Goal: Information Seeking & Learning: Learn about a topic

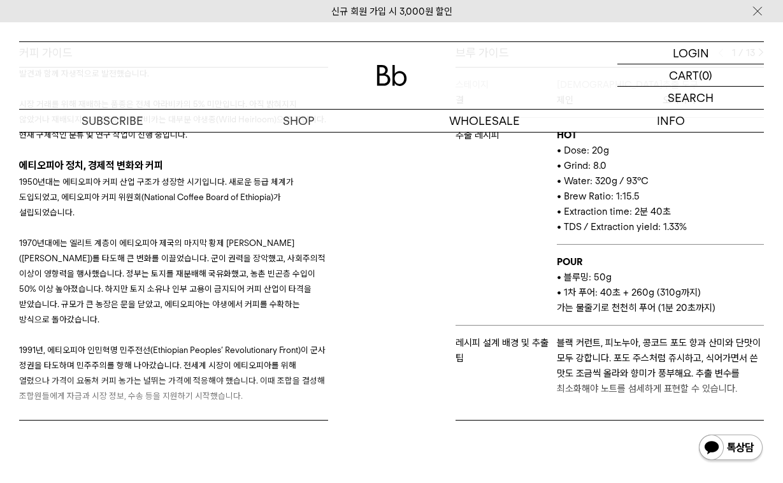
scroll to position [374, 0]
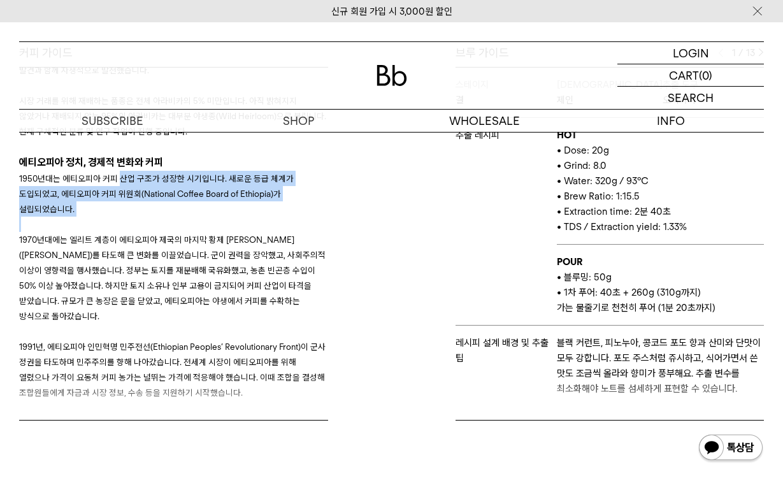
drag, startPoint x: 118, startPoint y: 173, endPoint x: 179, endPoint y: 204, distance: 68.7
click at [180, 204] on div "1950년대는 에티오피아 커피 산업 구조가 성장한 시기입니다. 새로운 등급 체계가 도입되었고, 에티오피아 커피 위원회(National Coff…" at bounding box center [173, 354] width 309 height 367
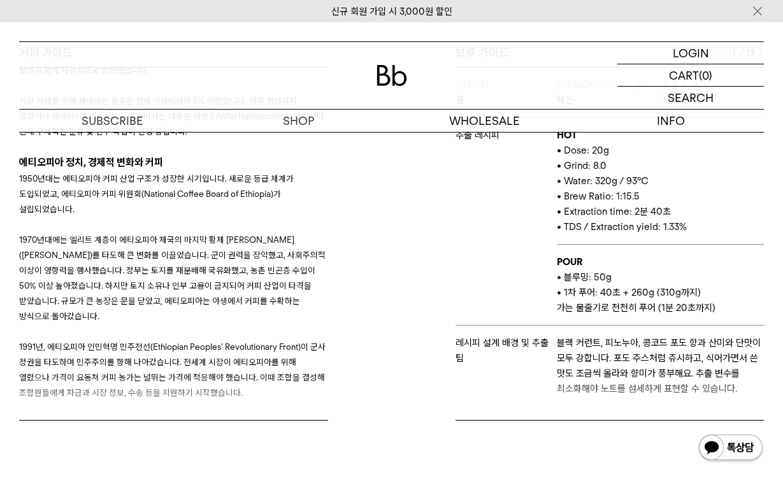
click at [179, 217] on p at bounding box center [173, 224] width 309 height 15
click at [758, 11] on img at bounding box center [757, 10] width 13 height 13
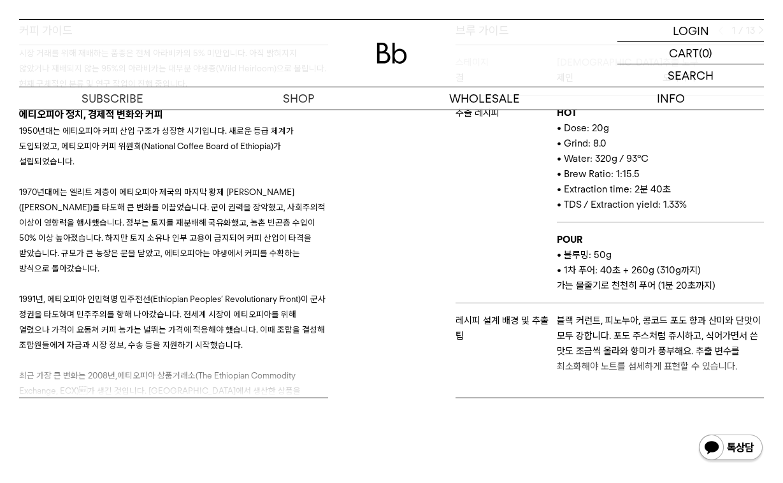
scroll to position [399, 0]
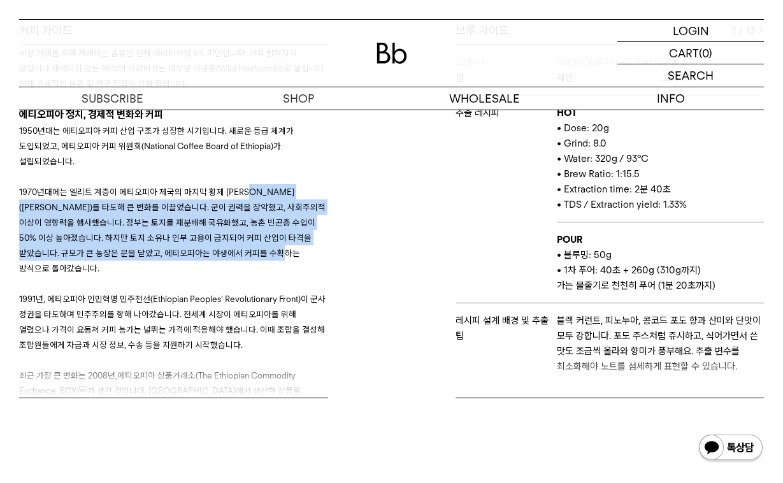
drag, startPoint x: 254, startPoint y: 176, endPoint x: 275, endPoint y: 233, distance: 61.1
click at [275, 234] on span "1970년대에는 엘리트 계층이 에티오피아 제국의 마지막 황제 [PERSON_NAME]([PERSON_NAME])를 타도해 큰 변화를 이끌었습니…" at bounding box center [172, 230] width 306 height 87
click at [275, 233] on span "1970년대에는 엘리트 계층이 에티오피아 제국의 마지막 황제 [PERSON_NAME]([PERSON_NAME])를 타도해 큰 변화를 이끌었습니…" at bounding box center [172, 230] width 306 height 87
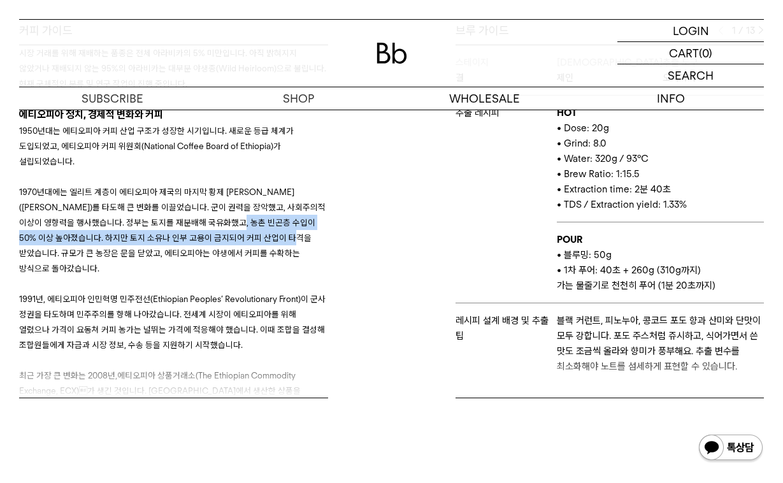
drag, startPoint x: 211, startPoint y: 195, endPoint x: 287, endPoint y: 217, distance: 79.0
click at [287, 217] on p "1970년대에는 엘리트 계층이 에티오피아 제국의 마지막 황제 [PERSON_NAME]([PERSON_NAME])를 타도해 큰 변화를 이끌었습니…" at bounding box center [173, 230] width 309 height 92
click at [287, 217] on span "1970년대에는 엘리트 계층이 에티오피아 제국의 마지막 황제 [PERSON_NAME]([PERSON_NAME])를 타도해 큰 변화를 이끌었습니…" at bounding box center [172, 230] width 306 height 87
drag, startPoint x: 192, startPoint y: 204, endPoint x: 315, endPoint y: 204, distance: 123.6
click at [315, 204] on p "1970년대에는 엘리트 계층이 에티오피아 제국의 마지막 황제 [PERSON_NAME]([PERSON_NAME])를 타도해 큰 변화를 이끌었습니…" at bounding box center [173, 230] width 309 height 92
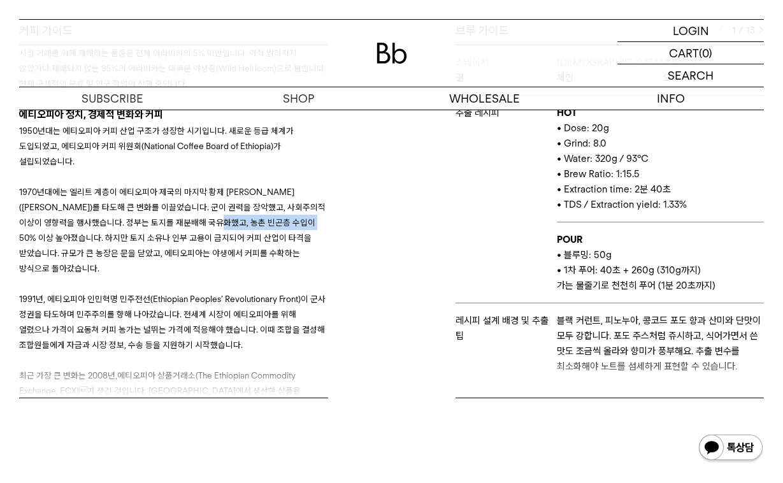
click at [315, 204] on p "1970년대에는 엘리트 계층이 에티오피아 제국의 마지막 황제 [PERSON_NAME]([PERSON_NAME])를 타도해 큰 변화를 이끌었습니…" at bounding box center [173, 230] width 309 height 92
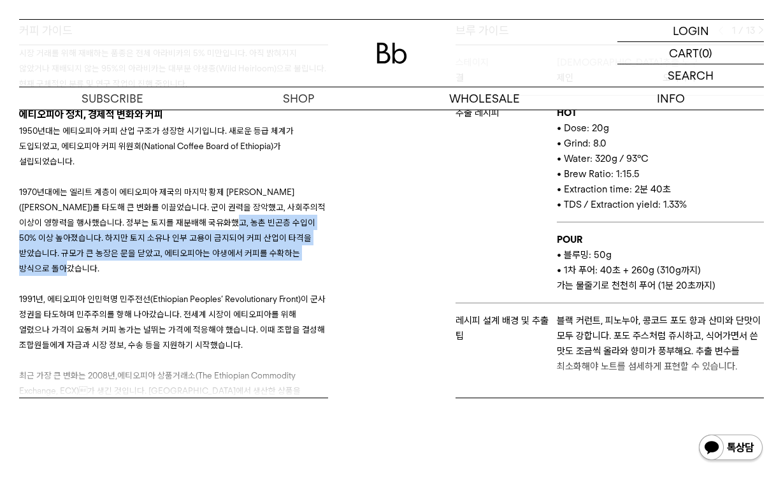
drag, startPoint x: 206, startPoint y: 204, endPoint x: 255, endPoint y: 250, distance: 67.6
click at [255, 251] on p "1970년대에는 엘리트 계층이 에티오피아 제국의 마지막 황제 [PERSON_NAME]([PERSON_NAME])를 타도해 큰 변화를 이끌었습니…" at bounding box center [173, 230] width 309 height 92
click at [255, 250] on p "1970년대에는 엘리트 계층이 에티오피아 제국의 마지막 황제 [PERSON_NAME]([PERSON_NAME])를 타도해 큰 변화를 이끌었습니…" at bounding box center [173, 230] width 309 height 92
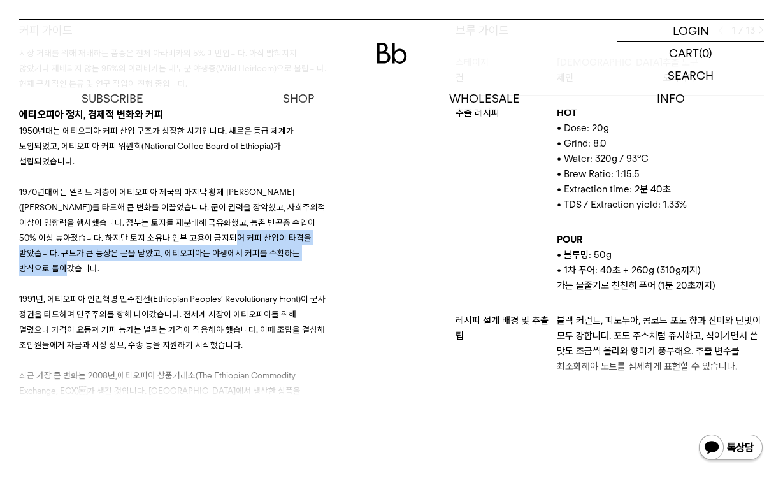
drag, startPoint x: 231, startPoint y: 212, endPoint x: 248, endPoint y: 251, distance: 42.8
click at [248, 251] on p "1970년대에는 엘리트 계층이 에티오피아 제국의 마지막 황제 [PERSON_NAME]([PERSON_NAME])를 타도해 큰 변화를 이끌었습니…" at bounding box center [173, 230] width 309 height 92
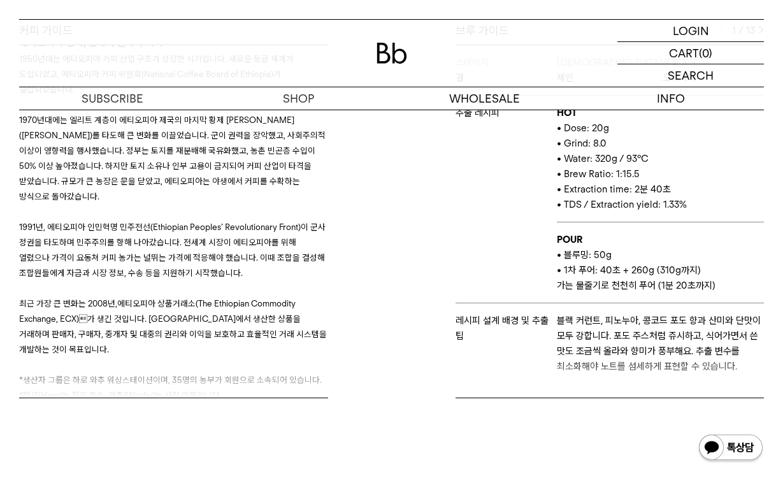
scroll to position [471, 0]
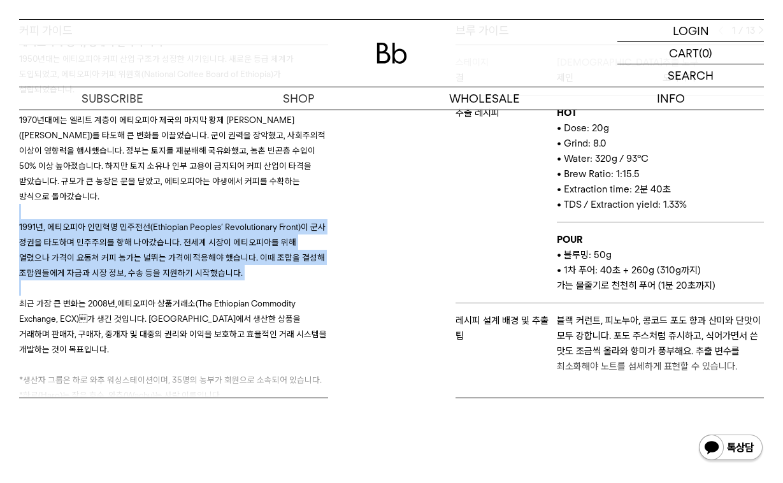
drag, startPoint x: 239, startPoint y: 189, endPoint x: 252, endPoint y: 276, distance: 88.2
click at [252, 276] on div "1950년대는 에티오피아 커피 산업 구조가 성장한 시기입니다. 새로운 등급 체계가 도입되었고, 에티오피아 커피 위원회(National Coff…" at bounding box center [173, 234] width 309 height 367
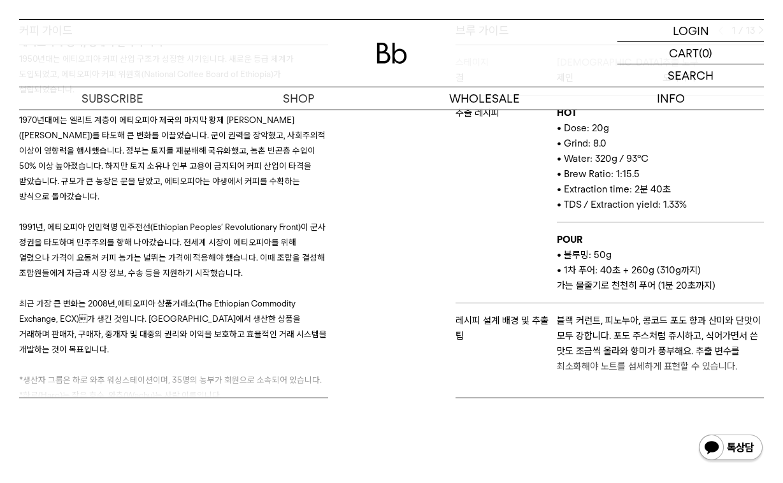
click at [252, 280] on p at bounding box center [173, 287] width 309 height 15
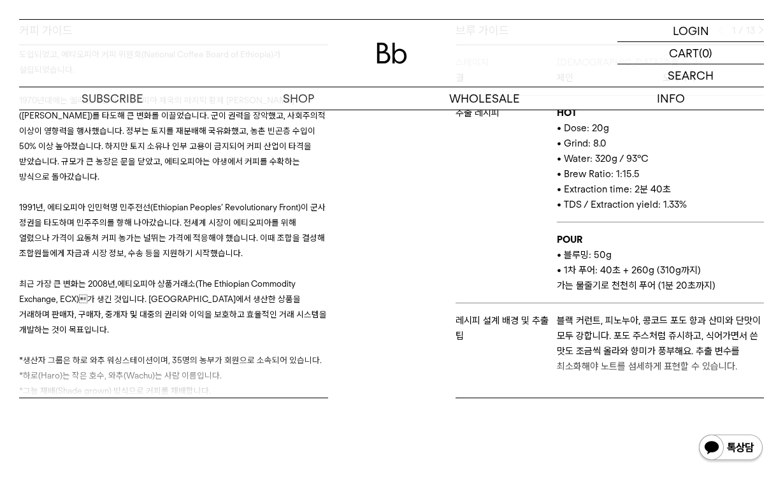
scroll to position [491, 0]
drag, startPoint x: 45, startPoint y: 342, endPoint x: 174, endPoint y: 341, distance: 128.7
click at [174, 371] on span "*하로(Haro)는 작은 호수, 와추(Wachu)는 사람 이름입니다." at bounding box center [120, 376] width 203 height 10
drag, startPoint x: 37, startPoint y: 346, endPoint x: 103, endPoint y: 346, distance: 66.3
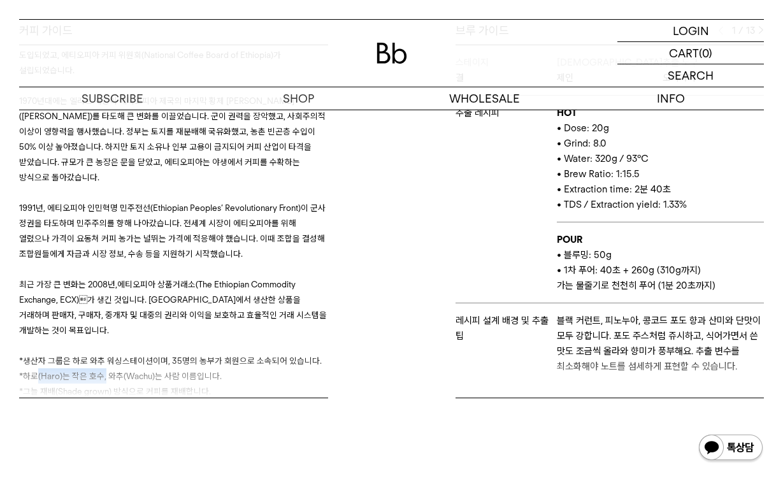
click at [103, 371] on span "*하로(Haro)는 작은 호수, 와추(Wachu)는 사람 이름입니다." at bounding box center [120, 376] width 203 height 10
drag, startPoint x: 39, startPoint y: 345, endPoint x: 96, endPoint y: 341, distance: 56.8
click at [96, 371] on span "*하로(Haro)는 작은 호수, 와추(Wachu)는 사람 이름입니다." at bounding box center [120, 376] width 203 height 10
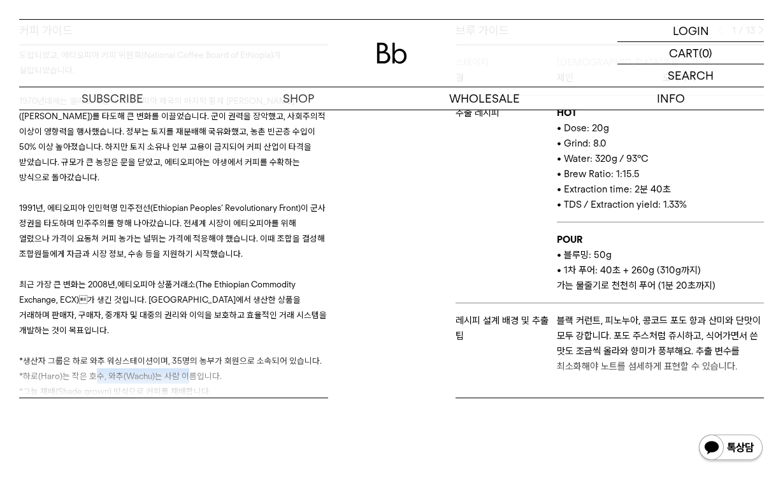
drag, startPoint x: 96, startPoint y: 341, endPoint x: 189, endPoint y: 341, distance: 92.4
click at [189, 371] on span "*하로(Haro)는 작은 호수, 와추(Wachu)는 사람 이름입니다." at bounding box center [120, 376] width 203 height 10
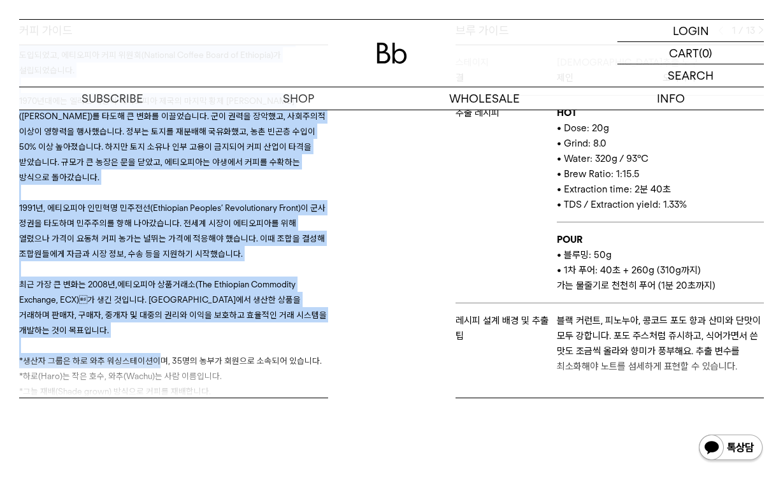
drag, startPoint x: 157, startPoint y: 329, endPoint x: 220, endPoint y: 355, distance: 68.3
click at [220, 355] on div "커피 가이드 생산자 인터뷰 Q. 회원들에게 교육이나 재정을 지원하고, 장비를 추가로 제공하나요? A. 우리는 도로를 짓고 학교도 지원합니다. …" at bounding box center [202, 210] width 379 height 375
click at [220, 358] on div "커피 가이드 생산자 인터뷰 Q. 회원들에게 교육이나 재정을 지원하고, 장비를 추가로 제공하나요? A. 우리는 도로를 짓고 학교도 지원합니다. …" at bounding box center [202, 210] width 379 height 375
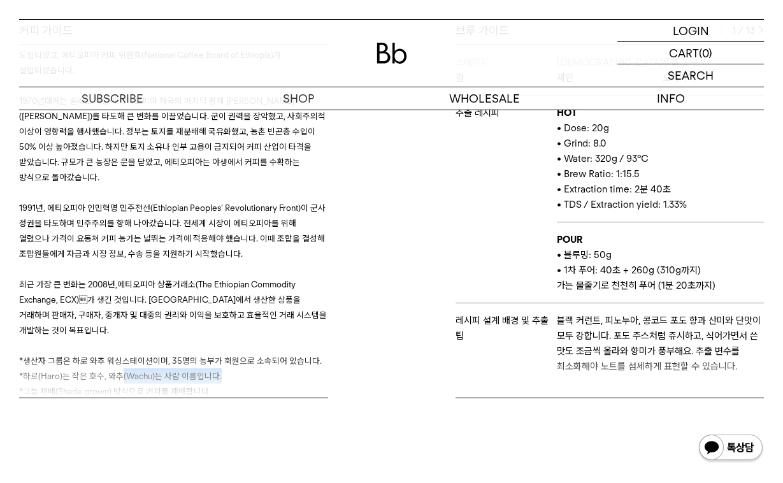
drag, startPoint x: 118, startPoint y: 337, endPoint x: 223, endPoint y: 341, distance: 104.5
click at [223, 368] on p "*하로(Haro)는 작은 호수, 와추(Wachu)는 사람 이름입니다." at bounding box center [173, 375] width 309 height 15
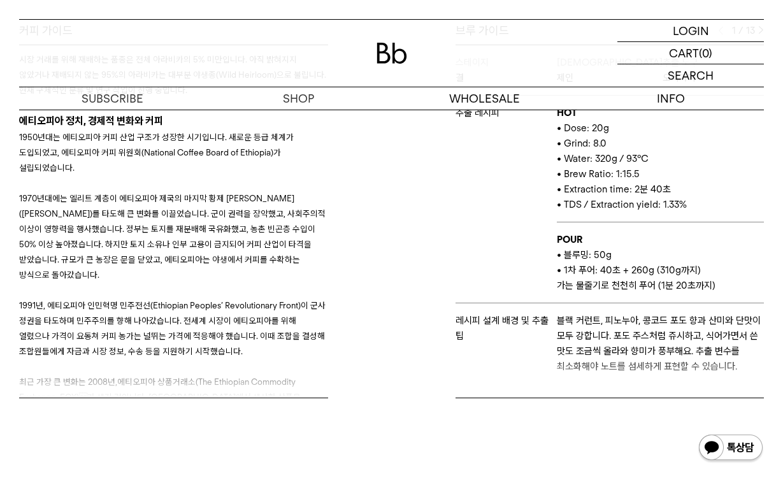
scroll to position [383, 0]
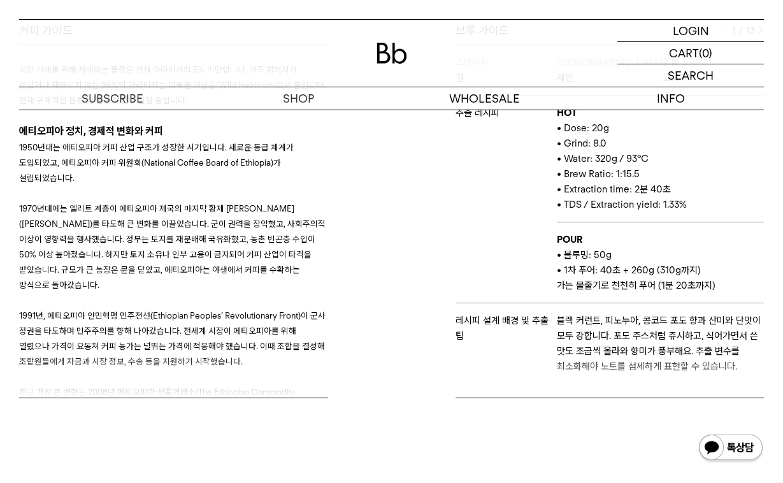
drag, startPoint x: 18, startPoint y: 131, endPoint x: 263, endPoint y: 333, distance: 317.6
click at [263, 333] on div "커피 가이드 생산자 인터뷰 Q. 회원들에게 교육이나 재정을 지원하고, 장비를 추가로 제공하나요? A. 우리는 도로를 짓고 학교도 지원합니다. …" at bounding box center [202, 210] width 379 height 375
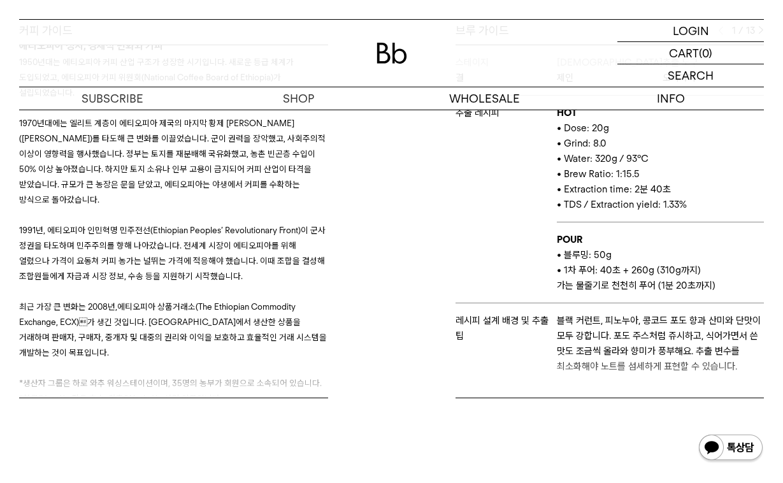
scroll to position [472, 0]
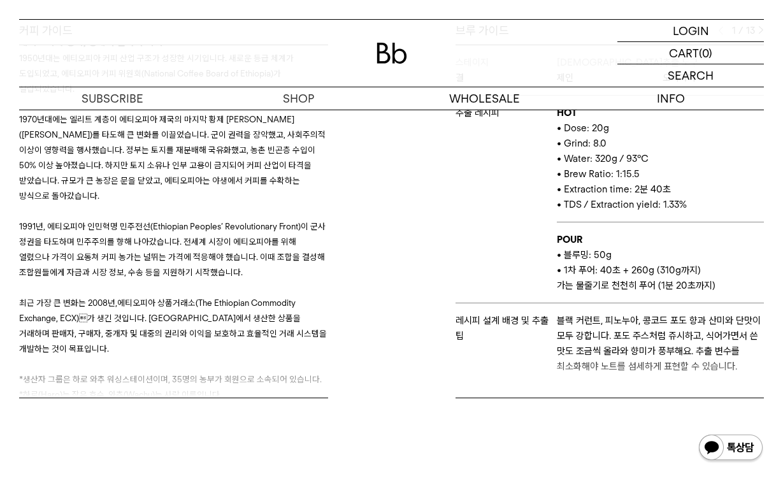
copy div "lorem ip, dol sit am 6078con adipi el se doe tem incid. utl et dol magna, aliqu…"
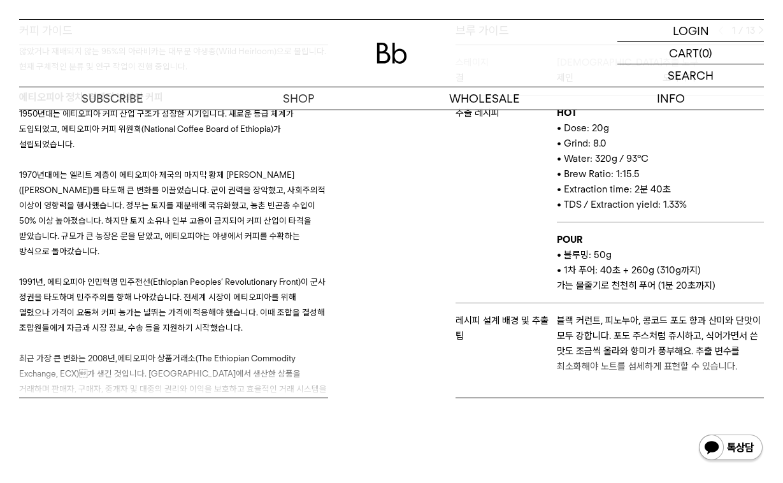
scroll to position [378, 0]
